Goal: Task Accomplishment & Management: Complete application form

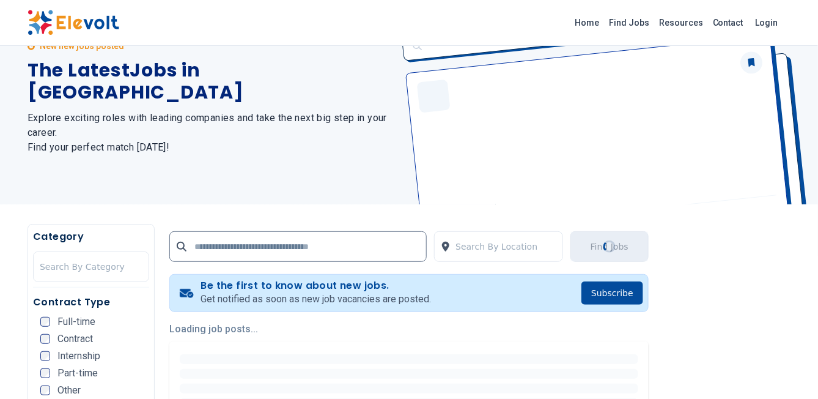
scroll to position [122, 0]
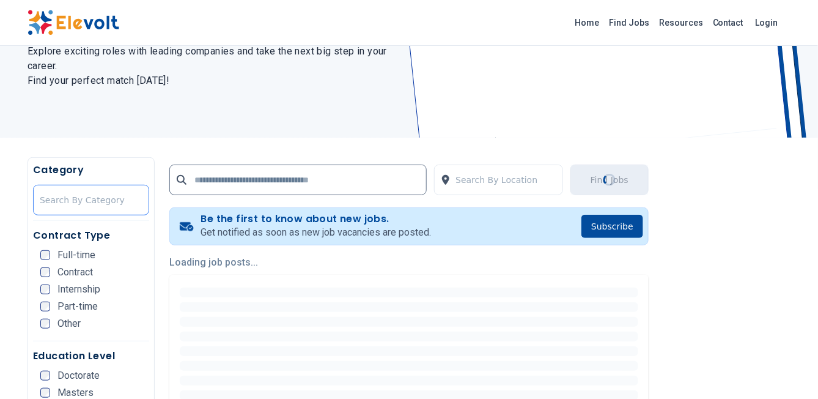
click at [112, 198] on div at bounding box center [91, 200] width 103 height 24
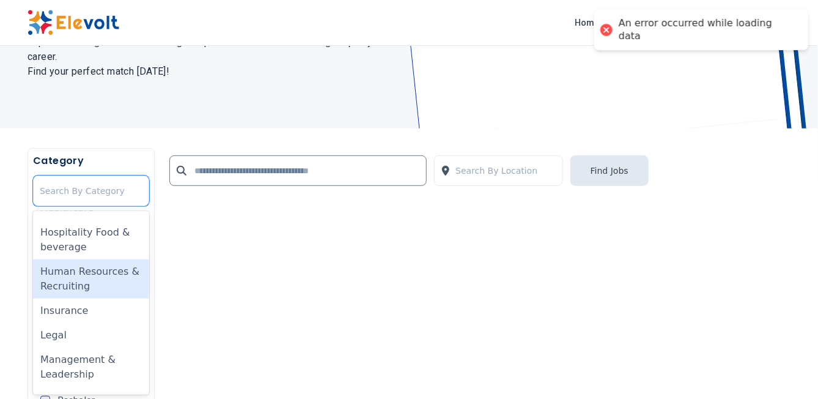
scroll to position [486, 0]
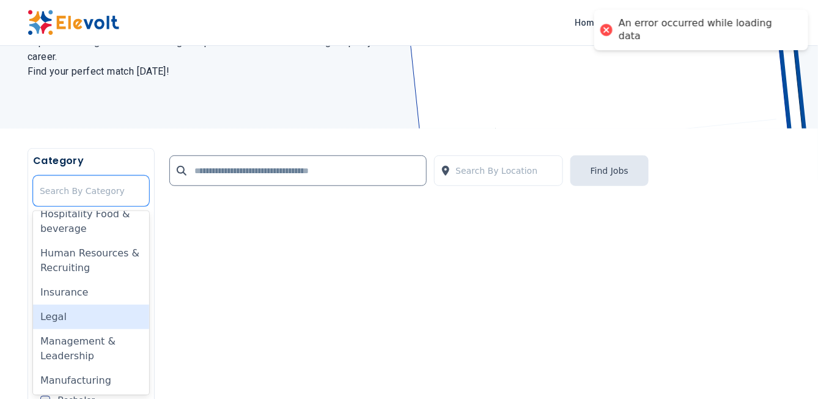
click at [64, 320] on div "Legal" at bounding box center [91, 316] width 116 height 24
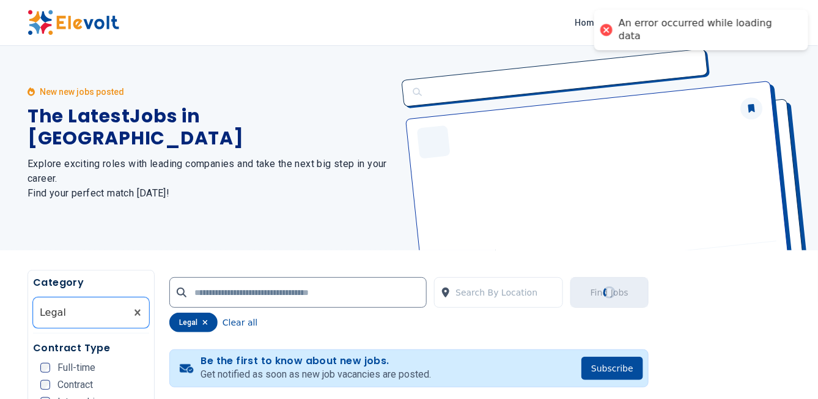
scroll to position [0, 0]
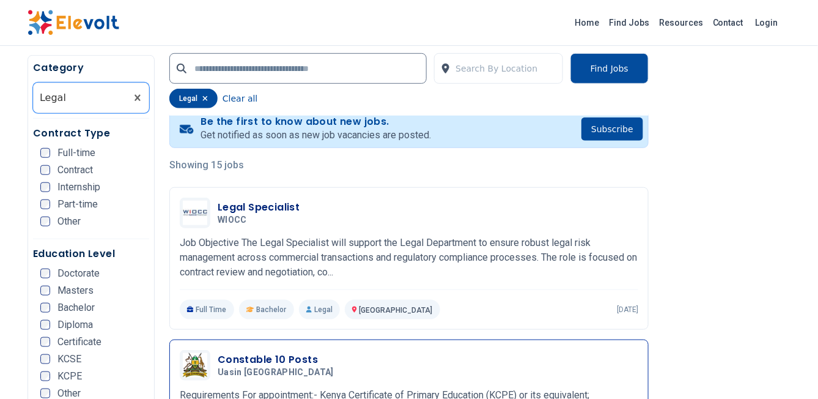
scroll to position [183, 0]
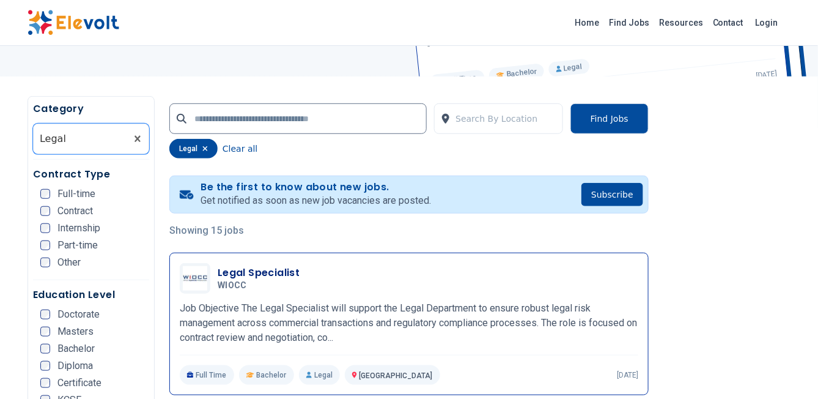
click at [262, 273] on h3 "Legal Specialist" at bounding box center [259, 272] width 82 height 15
